Goal: Navigation & Orientation: Find specific page/section

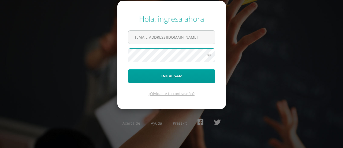
click at [209, 55] on icon at bounding box center [208, 55] width 7 height 6
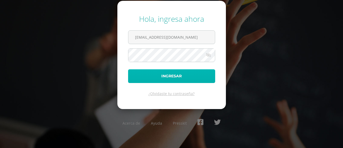
click at [175, 73] on button "Ingresar" at bounding box center [171, 76] width 87 height 14
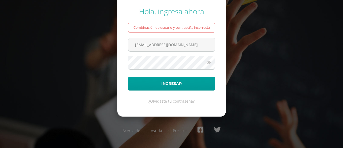
click at [205, 62] on icon at bounding box center [208, 62] width 7 height 6
click at [128, 77] on button "Ingresar" at bounding box center [171, 84] width 87 height 14
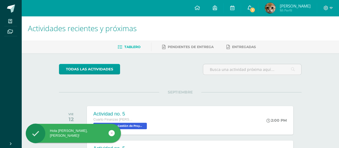
click at [251, 6] on icon at bounding box center [249, 7] width 4 height 5
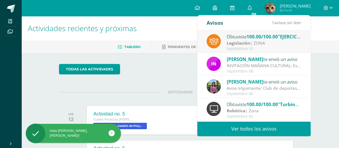
click at [250, 36] on span "100.00/100.00" at bounding box center [261, 36] width 31 height 6
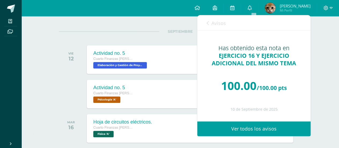
scroll to position [61, 0]
click at [211, 20] on link "Avisos" at bounding box center [215, 22] width 19 height 15
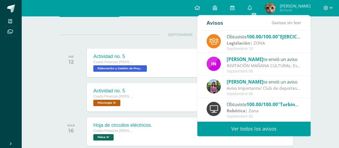
scroll to position [57, 0]
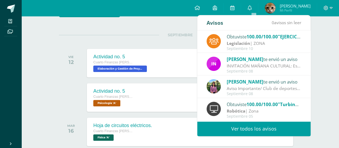
click at [246, 40] on strong "Legislación" at bounding box center [238, 43] width 23 height 6
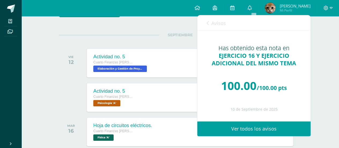
click at [214, 26] on link "Avisos" at bounding box center [215, 22] width 19 height 15
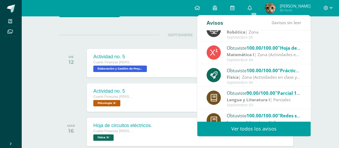
scroll to position [89, 0]
